Goal: Task Accomplishment & Management: Use online tool/utility

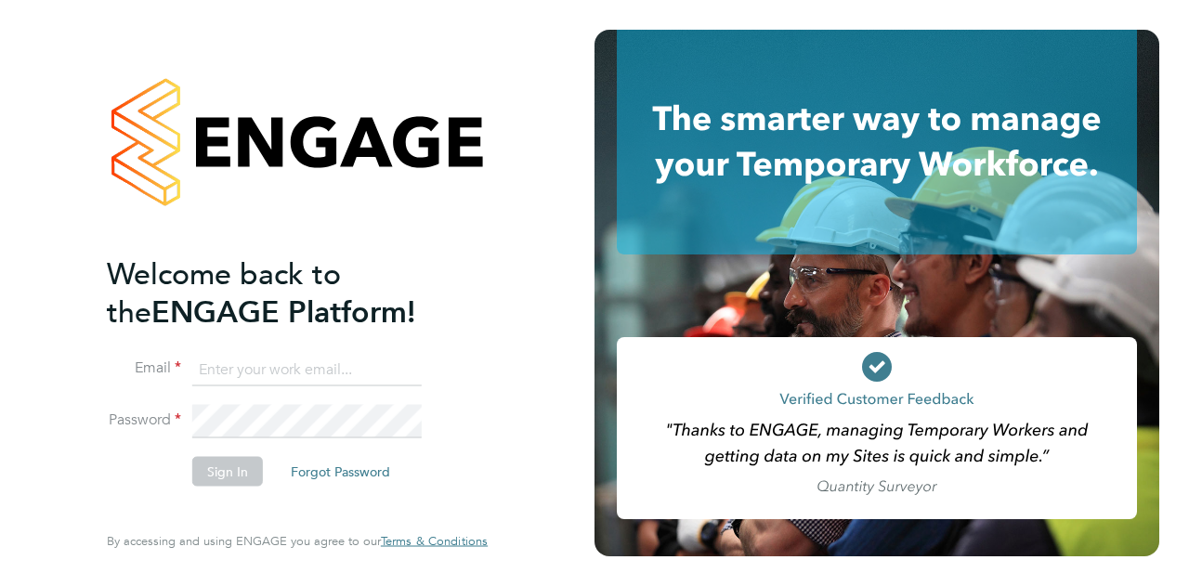
type input "[PERSON_NAME][EMAIL_ADDRESS][PERSON_NAME][PERSON_NAME][DOMAIN_NAME]"
click at [240, 473] on button "Sign In" at bounding box center [227, 471] width 71 height 30
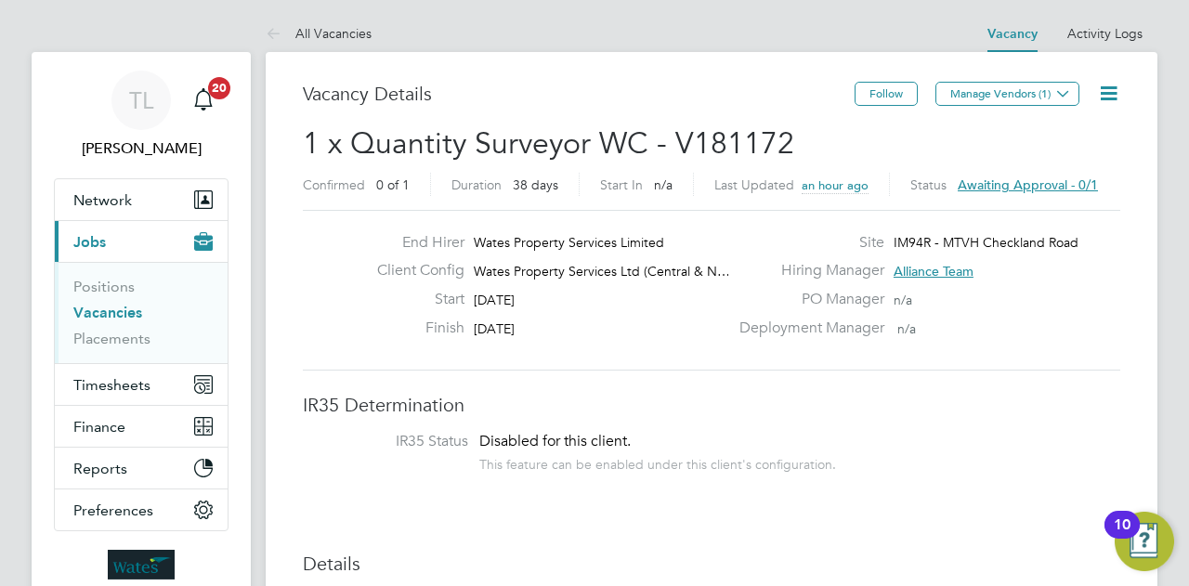
click at [1043, 180] on span "Awaiting approval - 0/1" at bounding box center [1028, 185] width 140 height 17
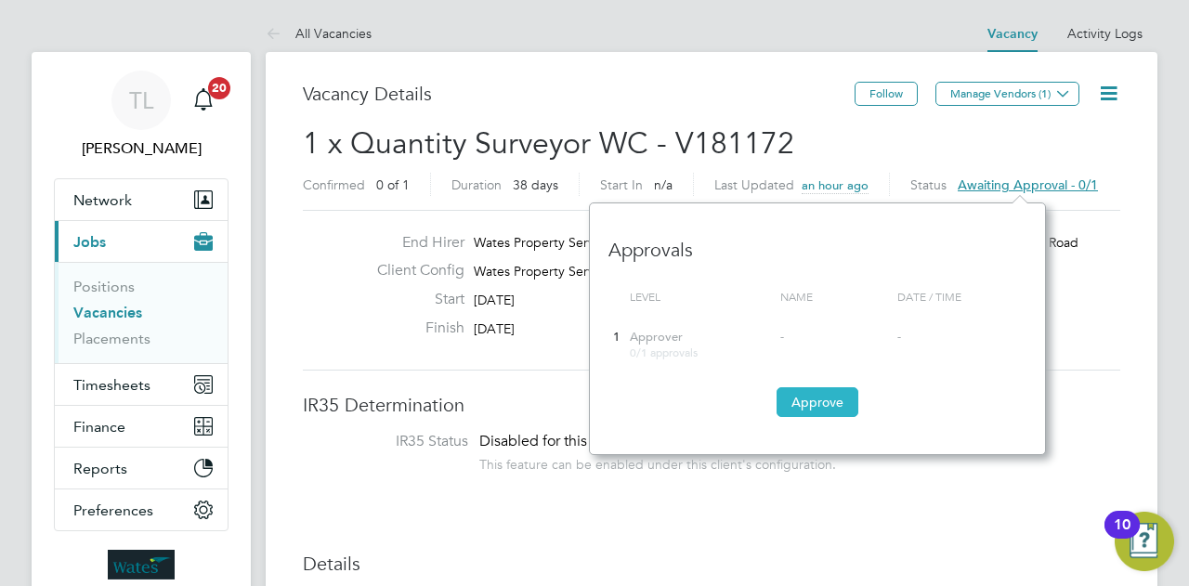
click at [828, 398] on button "Approve" at bounding box center [818, 402] width 82 height 30
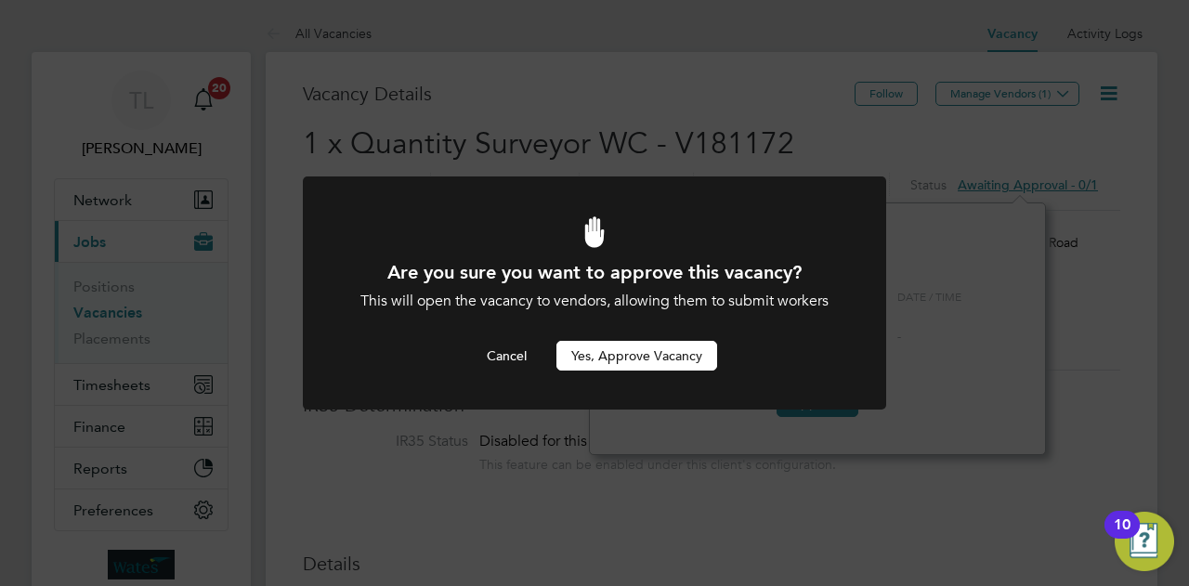
click at [697, 358] on button "Yes, Approve Vacancy" at bounding box center [636, 356] width 161 height 30
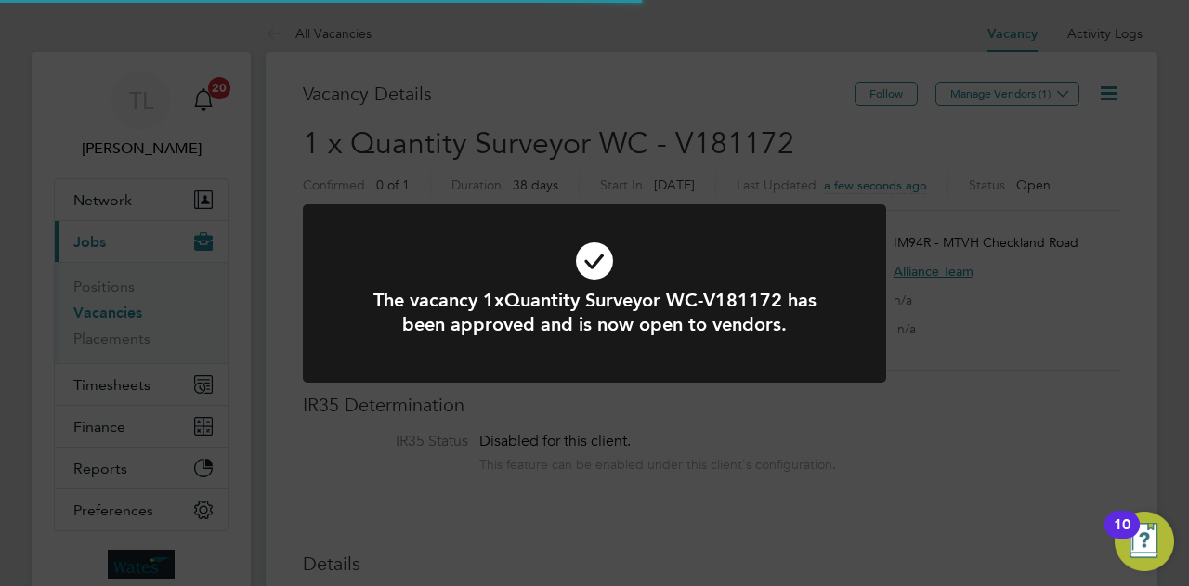
scroll to position [33, 290]
